Goal: Task Accomplishment & Management: Use online tool/utility

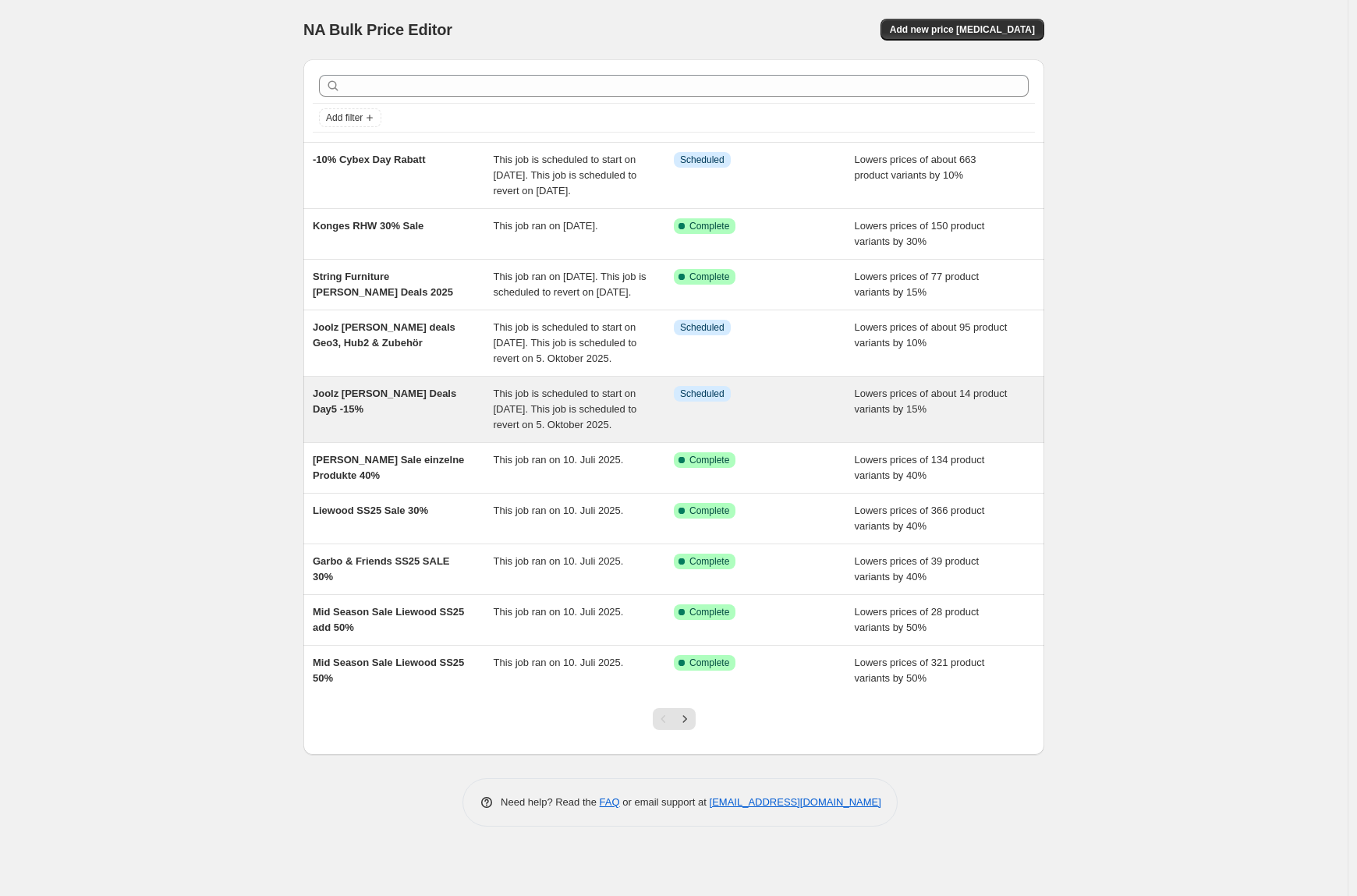
click at [377, 415] on span "Joolz [PERSON_NAME] Deals Day5 -15%" at bounding box center [384, 401] width 144 height 27
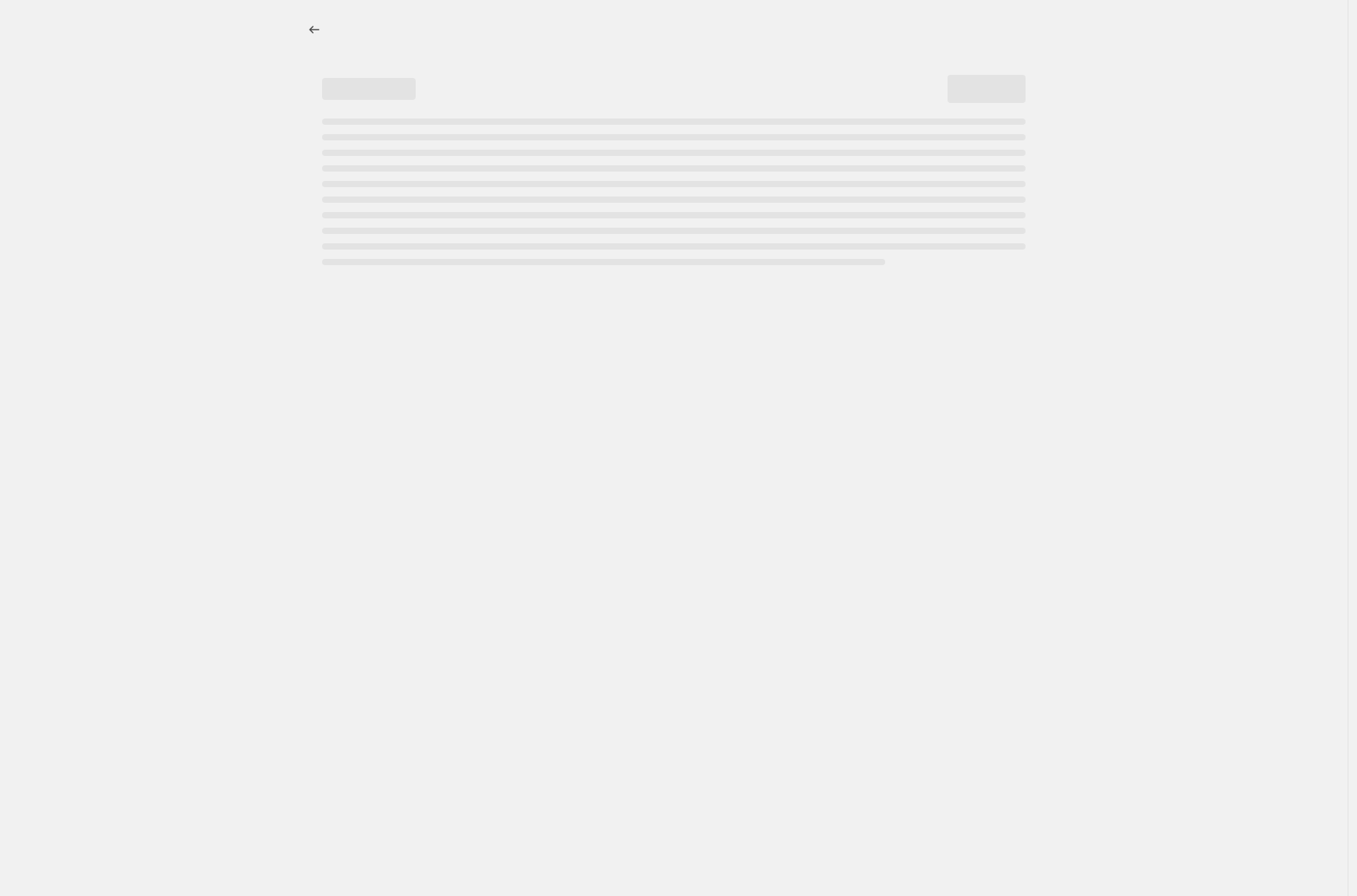
select select "percentage"
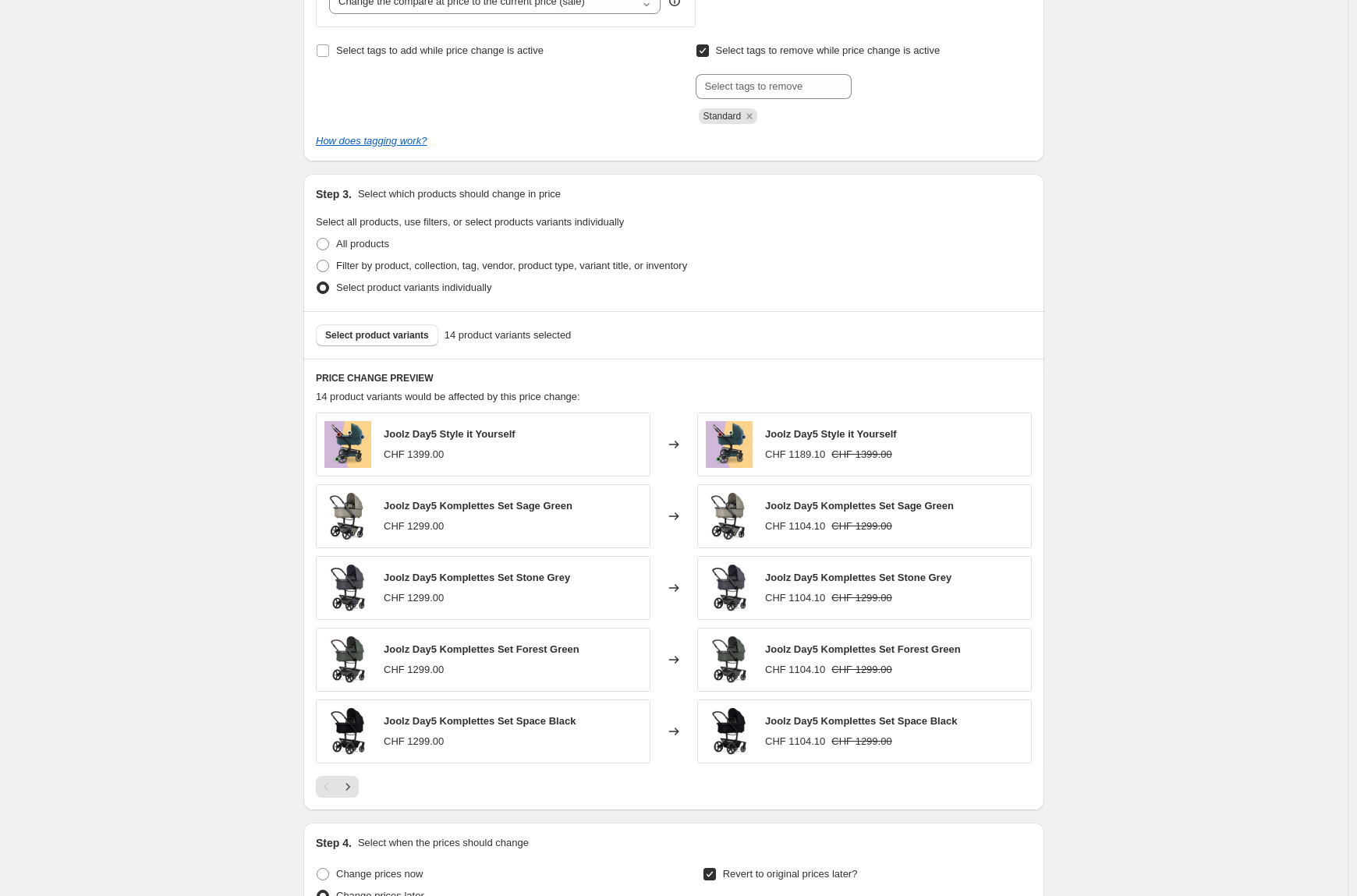
scroll to position [830, 0]
click at [359, 334] on span "Select product variants" at bounding box center [377, 333] width 104 height 12
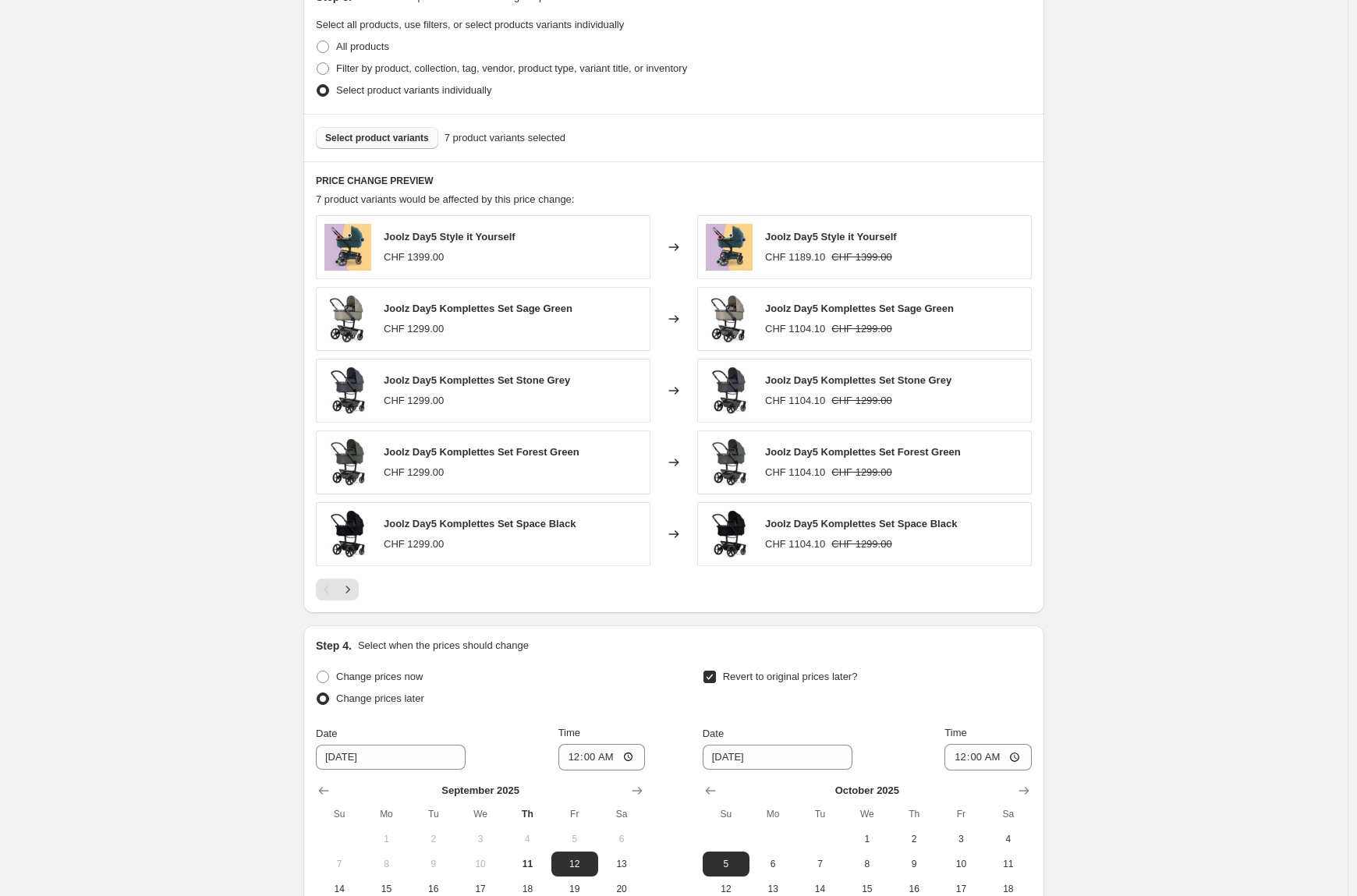
scroll to position [1251, 0]
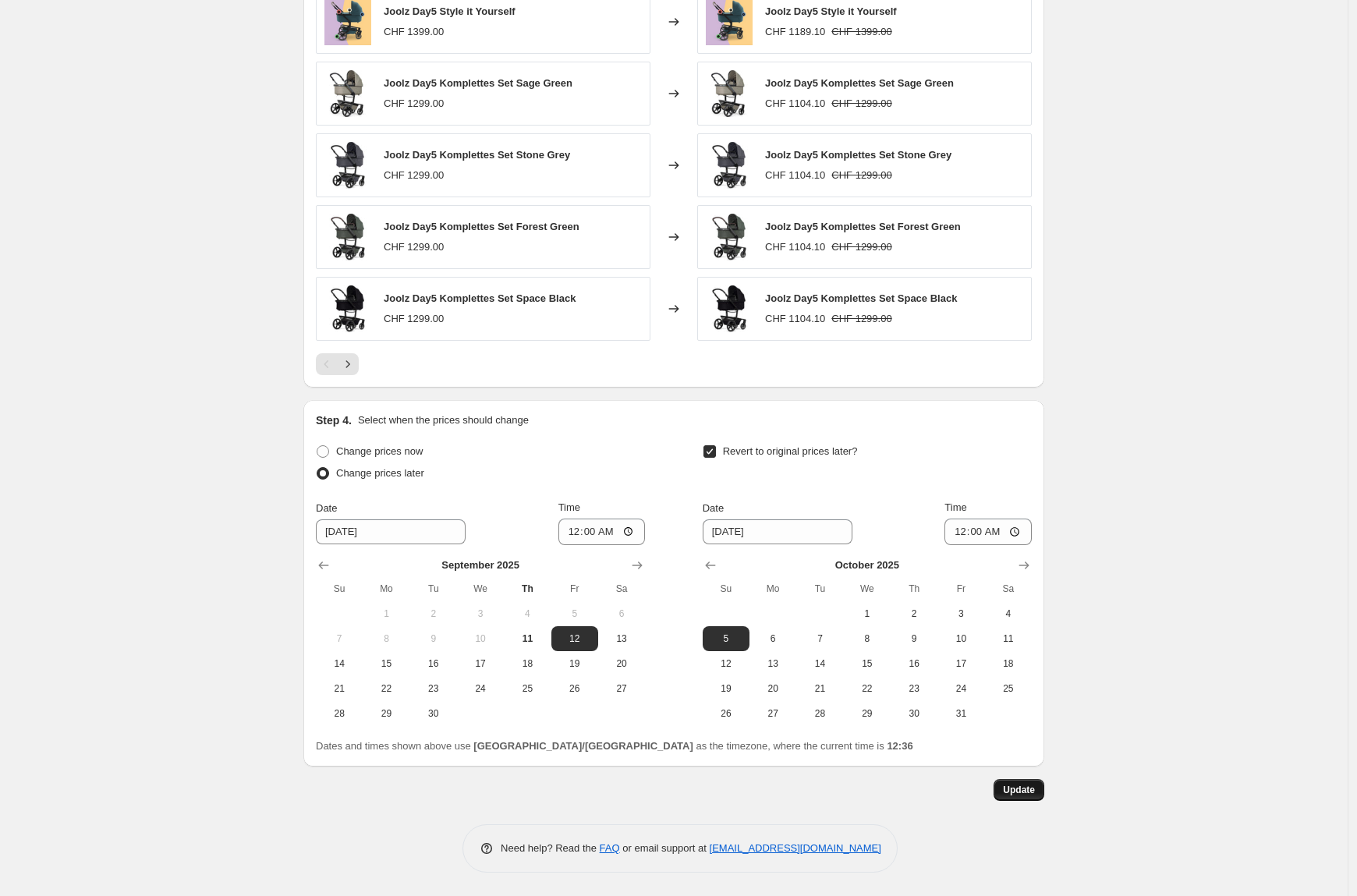
click at [1023, 785] on span "Update" at bounding box center [1019, 790] width 32 height 12
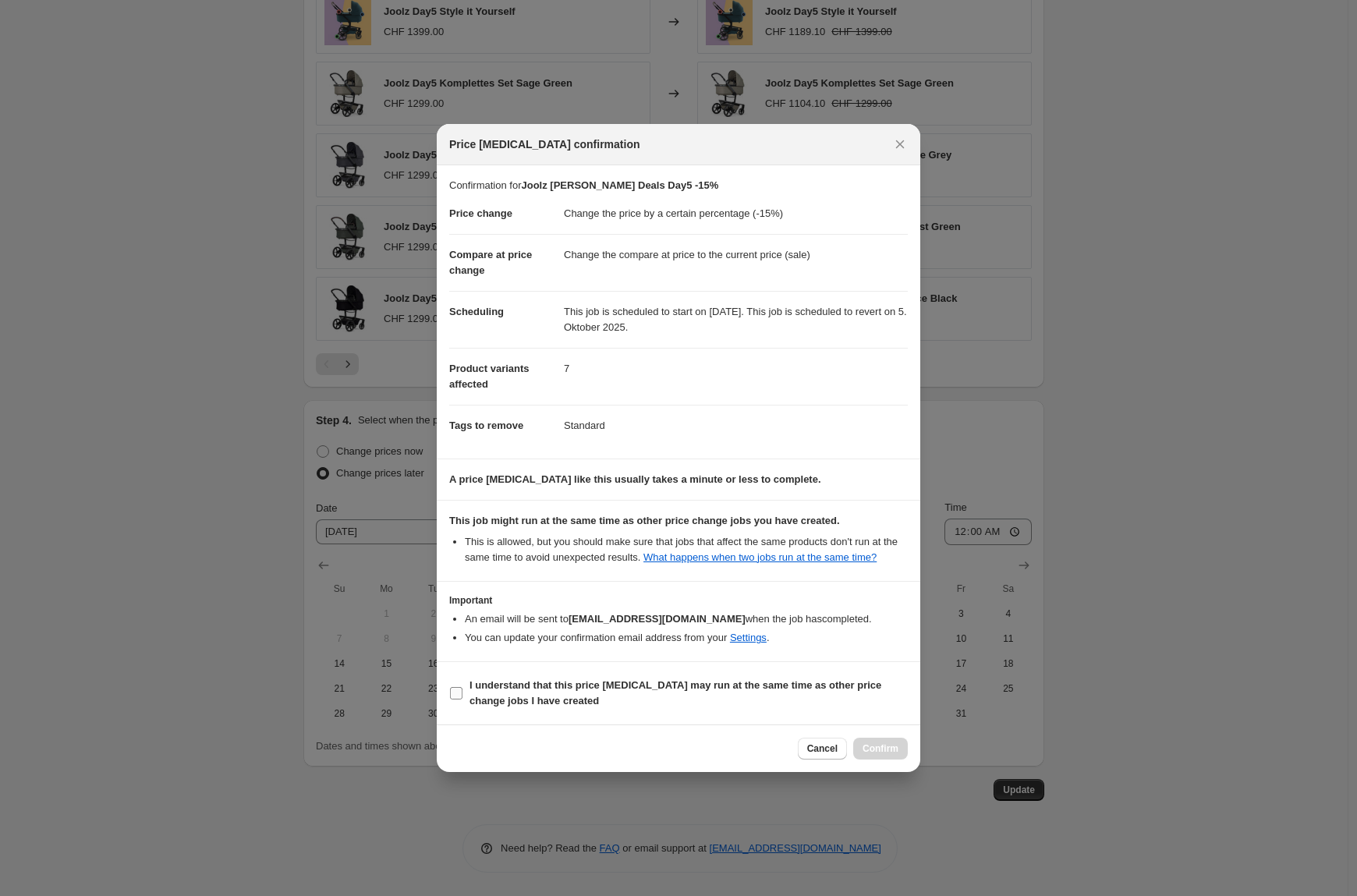
click at [456, 699] on input "I understand that this price [MEDICAL_DATA] may run at the same time as other p…" at bounding box center [456, 693] width 12 height 12
checkbox input "true"
click at [875, 752] on span "Confirm" at bounding box center [880, 749] width 36 height 12
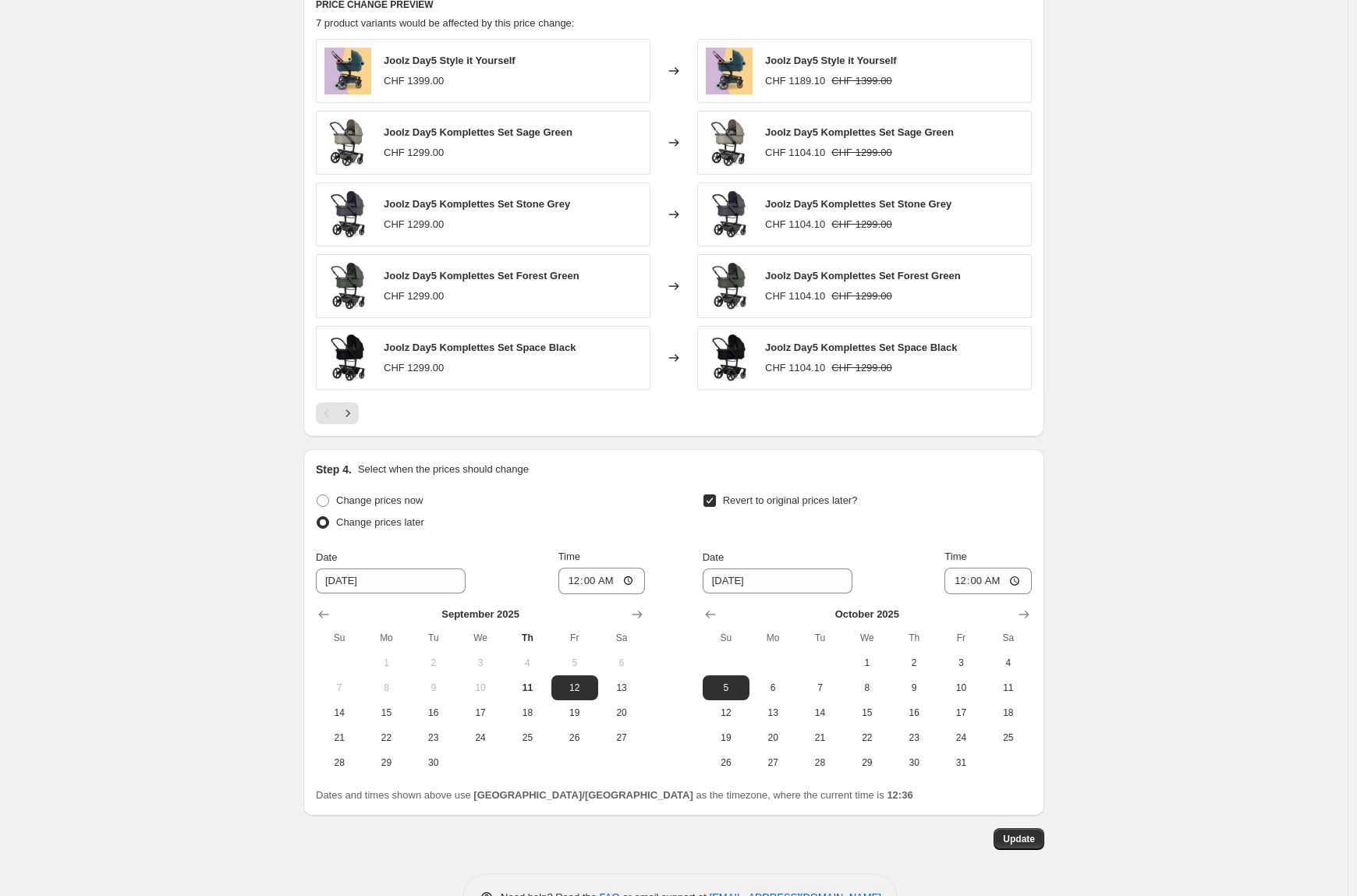
scroll to position [1206, 0]
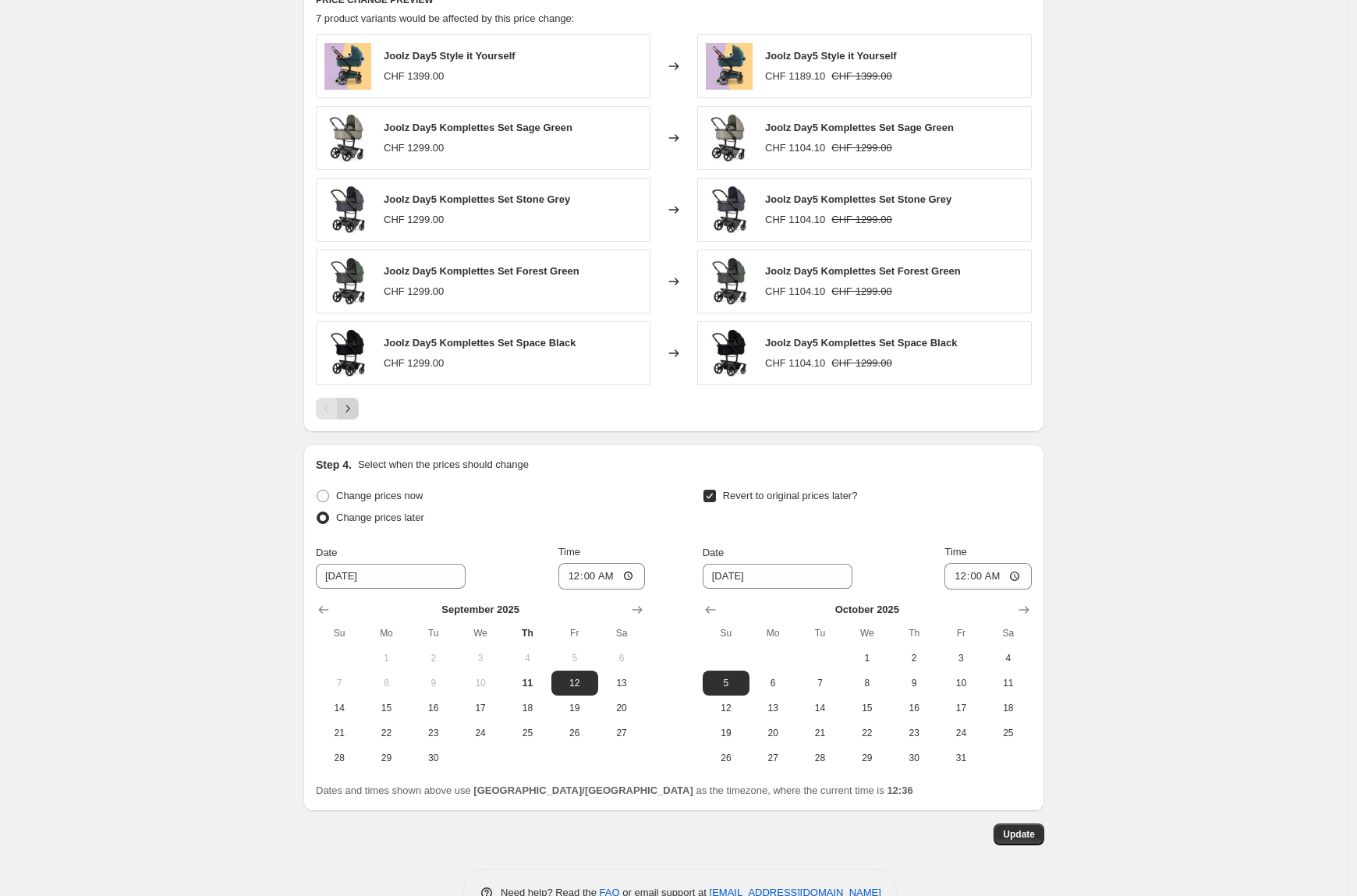
click at [355, 412] on icon "Next" at bounding box center [348, 409] width 16 height 16
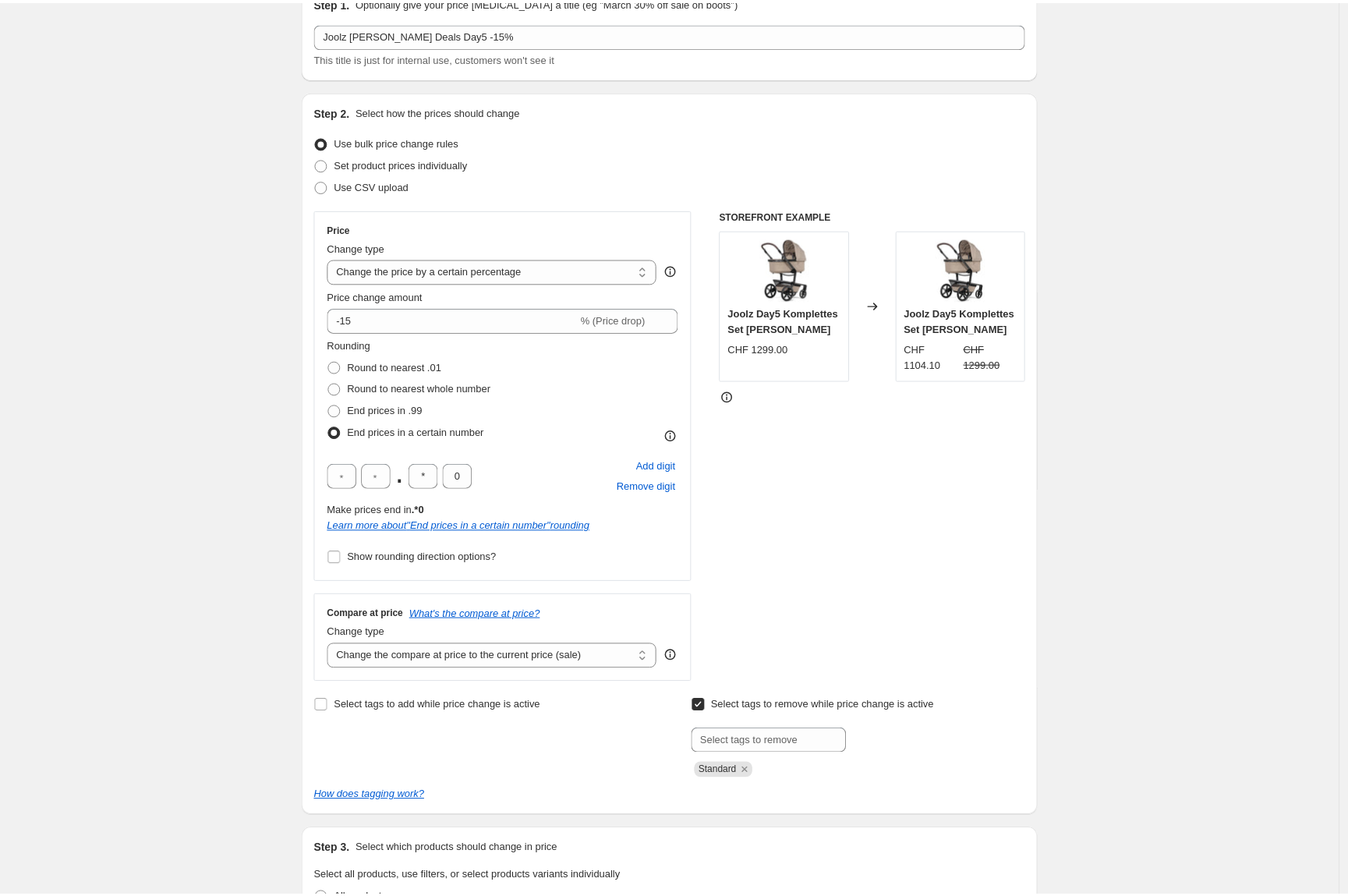
scroll to position [0, 0]
